Goal: Task Accomplishment & Management: Manage account settings

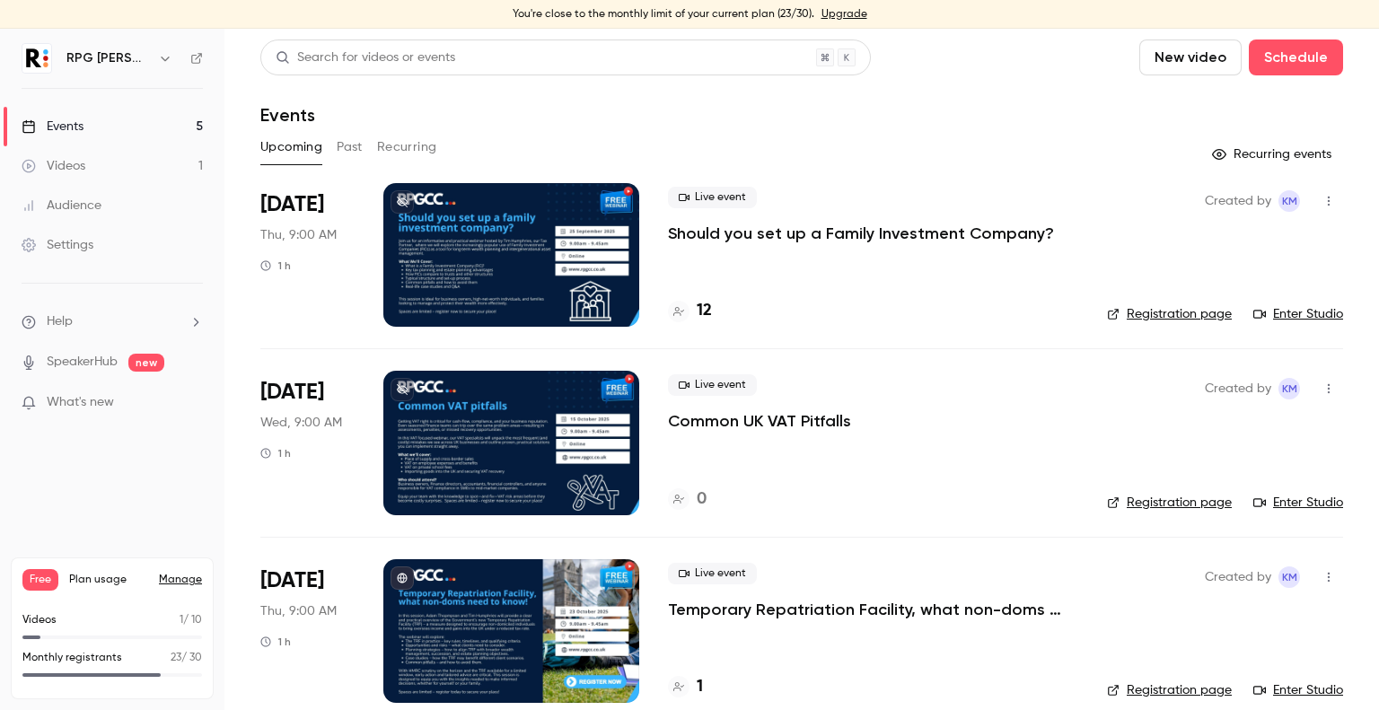
click at [1300, 318] on link "Enter Studio" at bounding box center [1298, 314] width 90 height 18
click at [1310, 315] on link "Enter Studio" at bounding box center [1298, 314] width 90 height 18
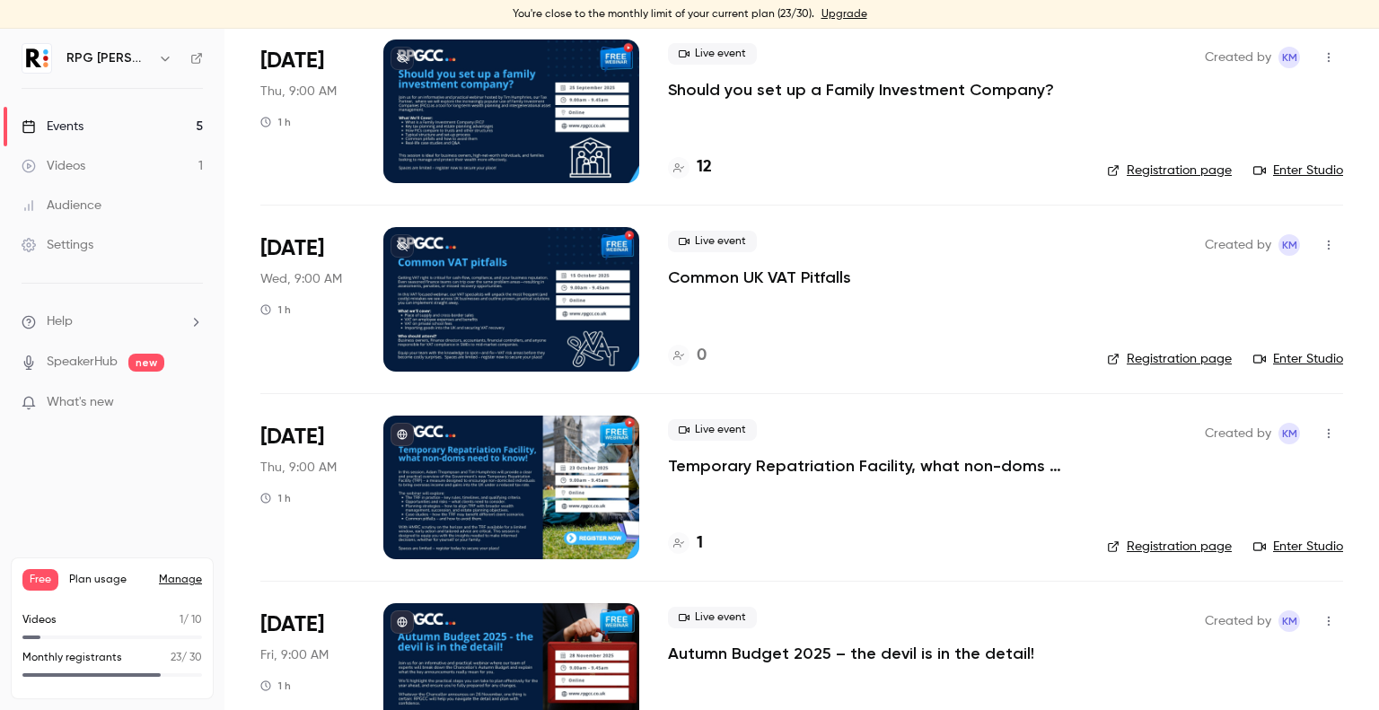
scroll to position [130, 0]
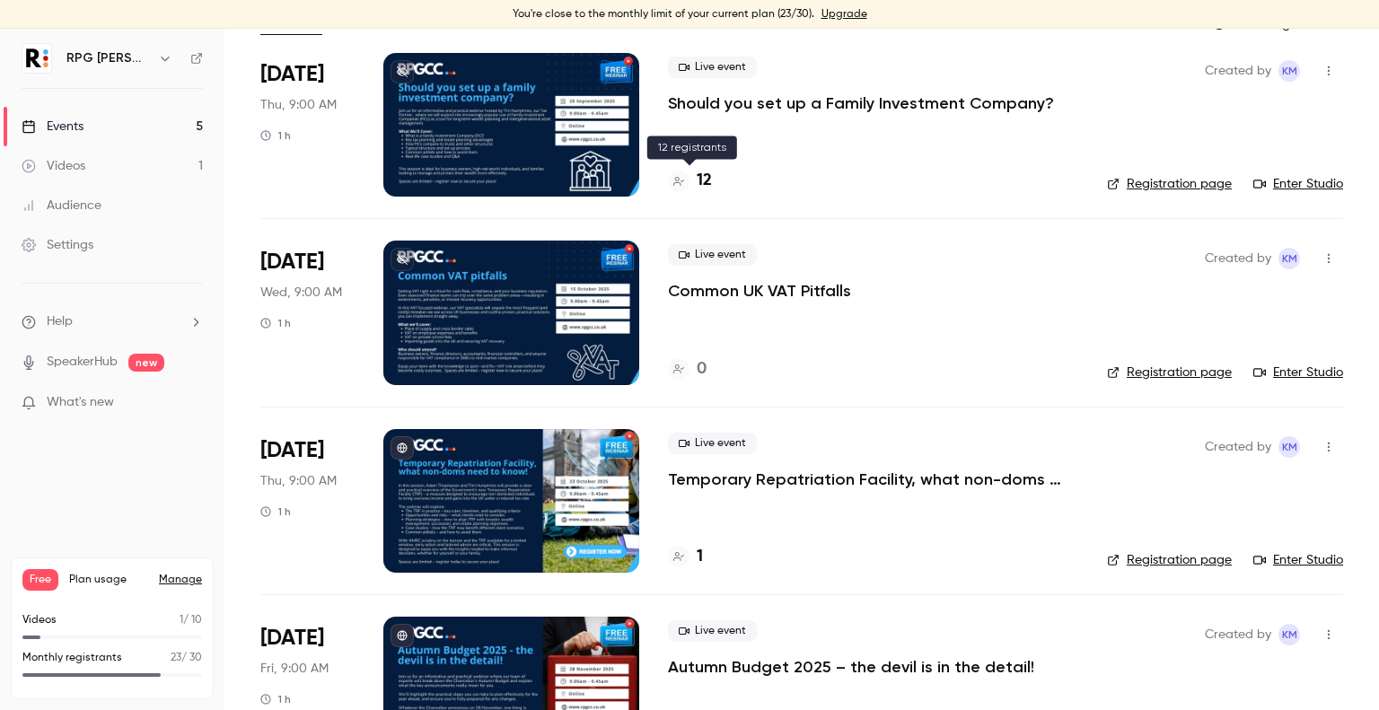
click at [705, 186] on h4 "12" at bounding box center [703, 181] width 15 height 24
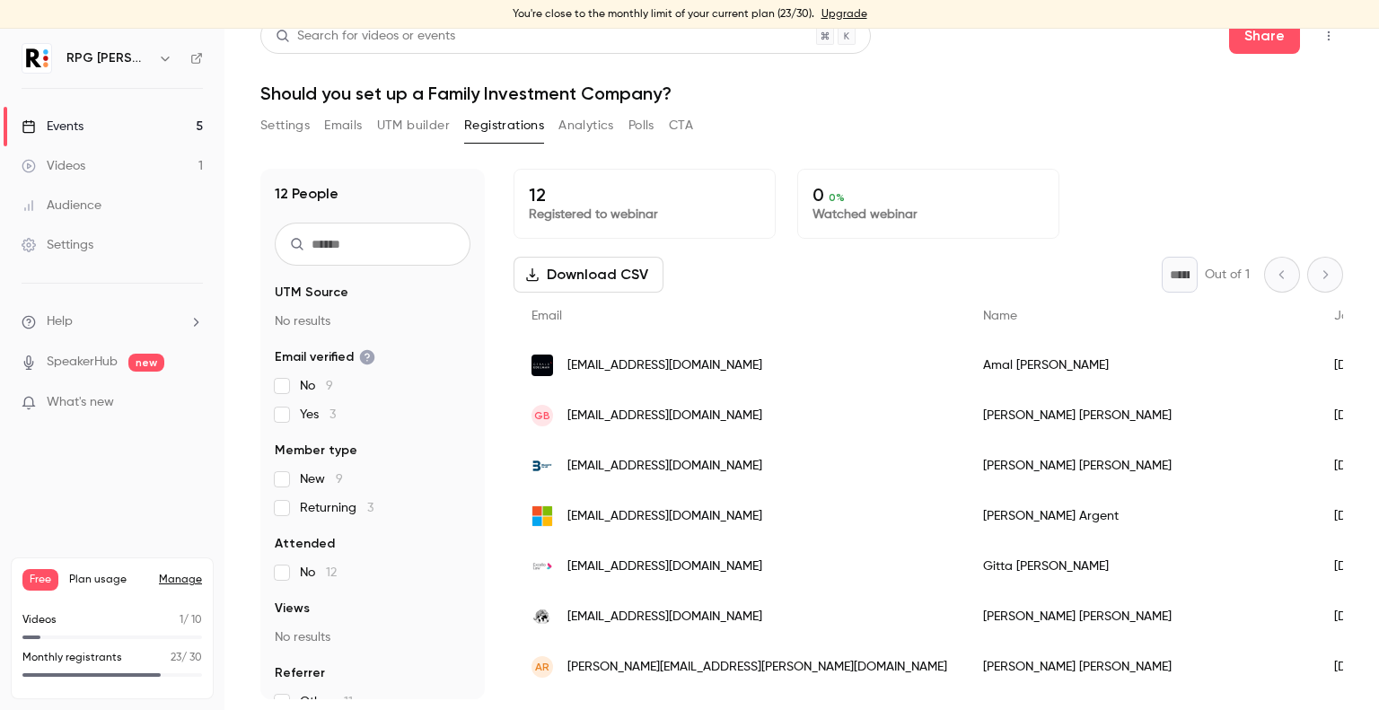
click at [578, 272] on button "Download CSV" at bounding box center [588, 275] width 150 height 36
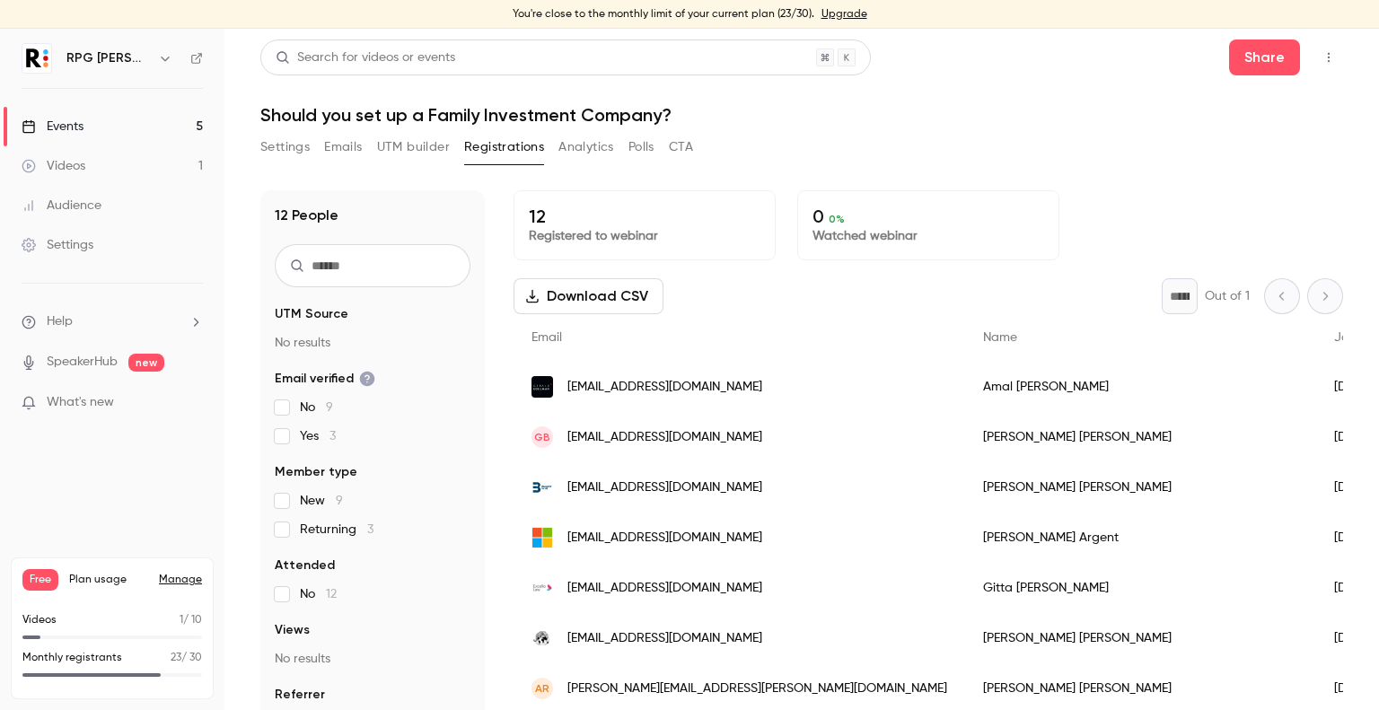
click at [68, 129] on div "Events" at bounding box center [53, 127] width 62 height 18
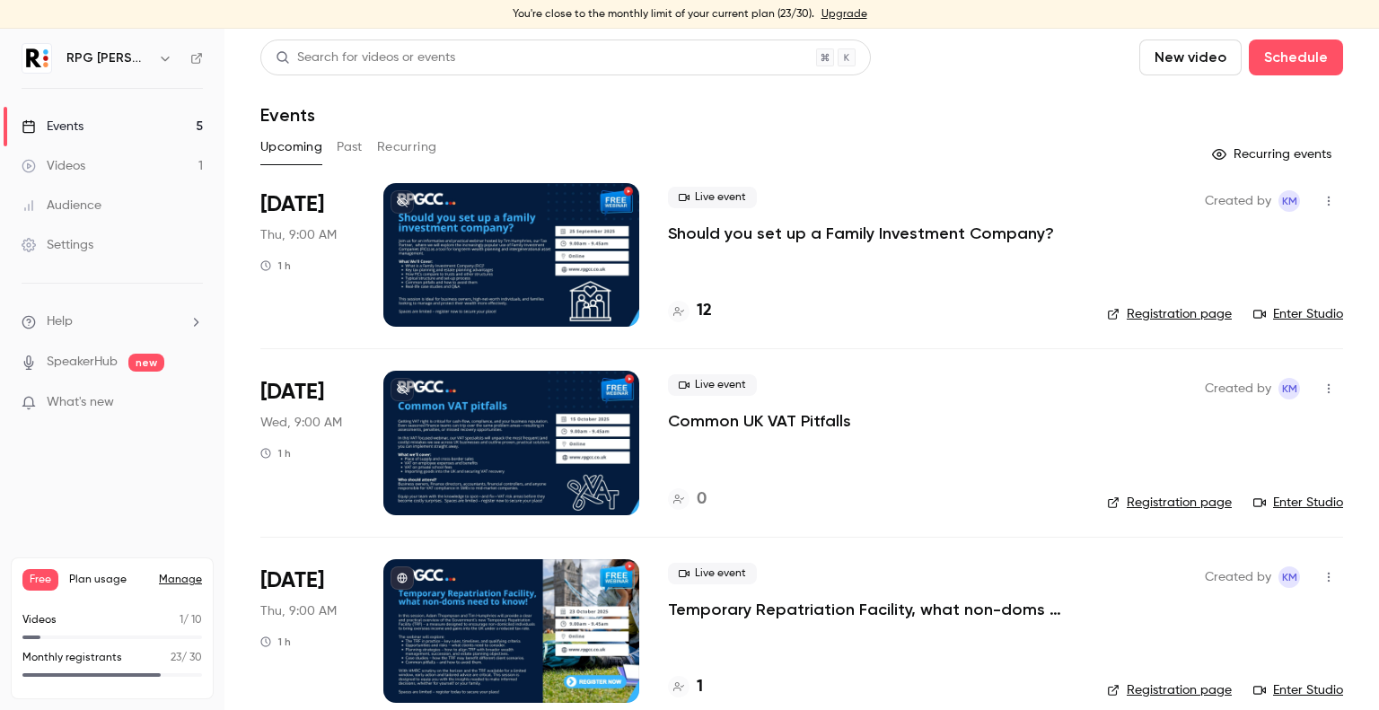
click at [1163, 317] on link "Registration page" at bounding box center [1169, 314] width 125 height 18
click at [1302, 315] on link "Enter Studio" at bounding box center [1298, 314] width 90 height 18
click at [76, 202] on div "Audience" at bounding box center [62, 206] width 80 height 18
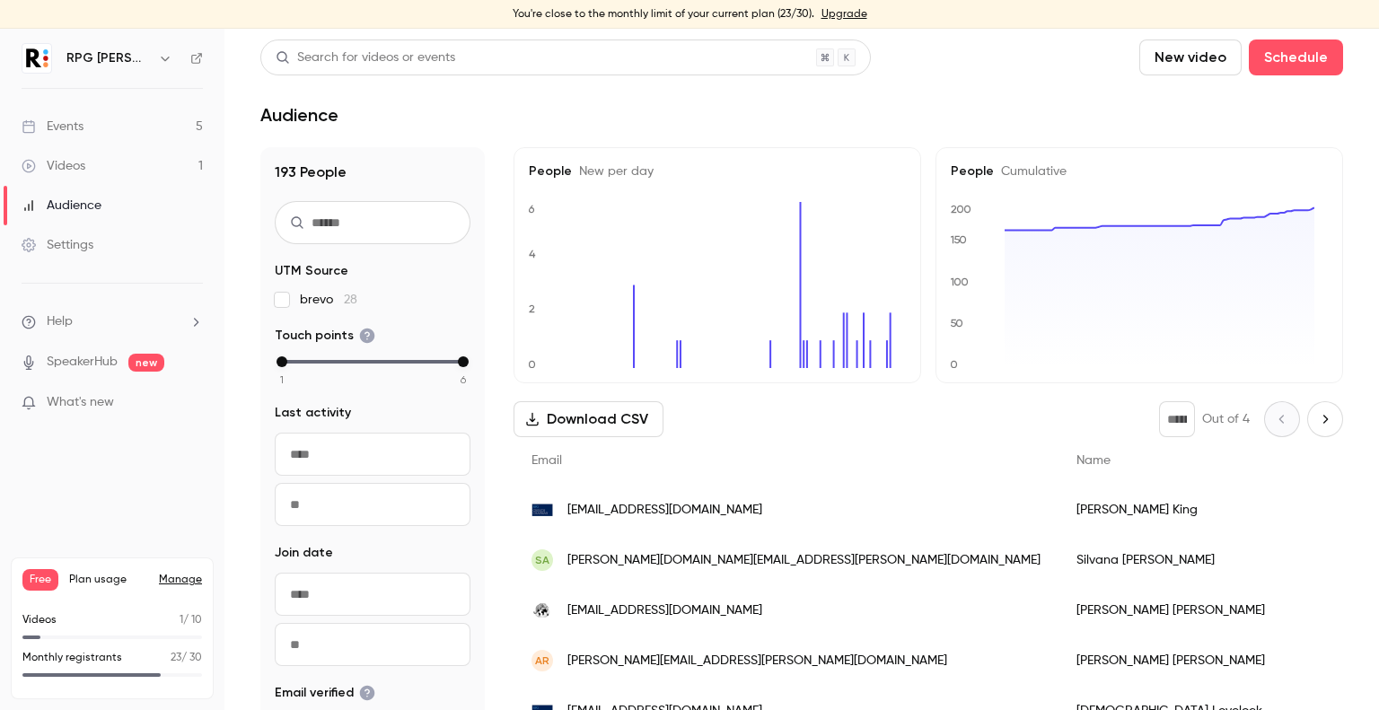
click at [591, 422] on button "Download CSV" at bounding box center [588, 419] width 150 height 36
click at [1002, 96] on header "Search for videos or events New video Schedule Audience" at bounding box center [801, 82] width 1082 height 86
click at [55, 114] on link "Events 5" at bounding box center [112, 126] width 224 height 39
